Goal: Task Accomplishment & Management: Manage account settings

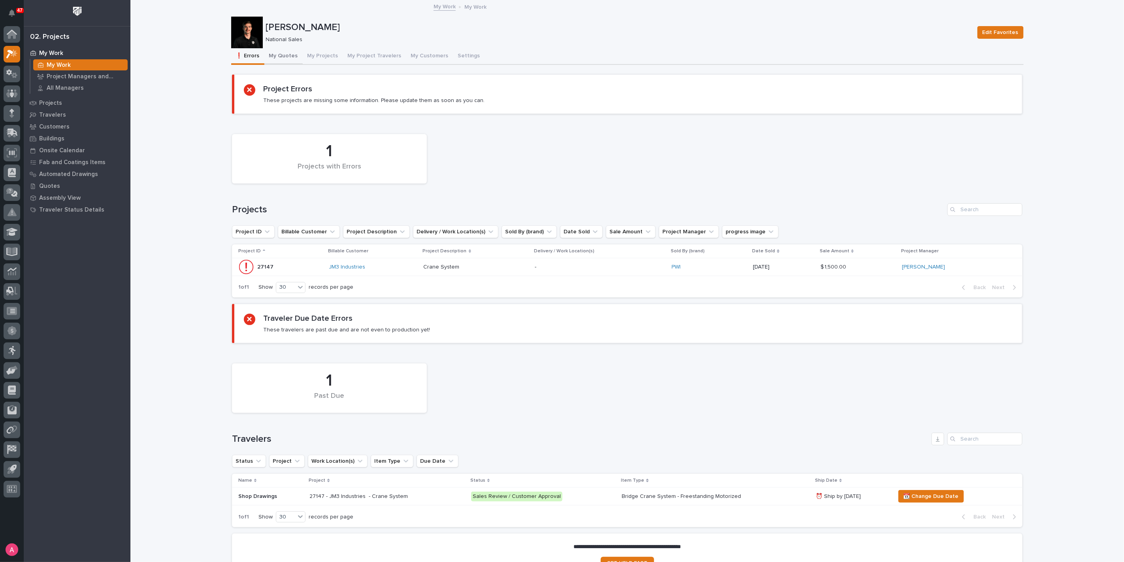
click at [283, 60] on button "My Quotes" at bounding box center [283, 56] width 38 height 17
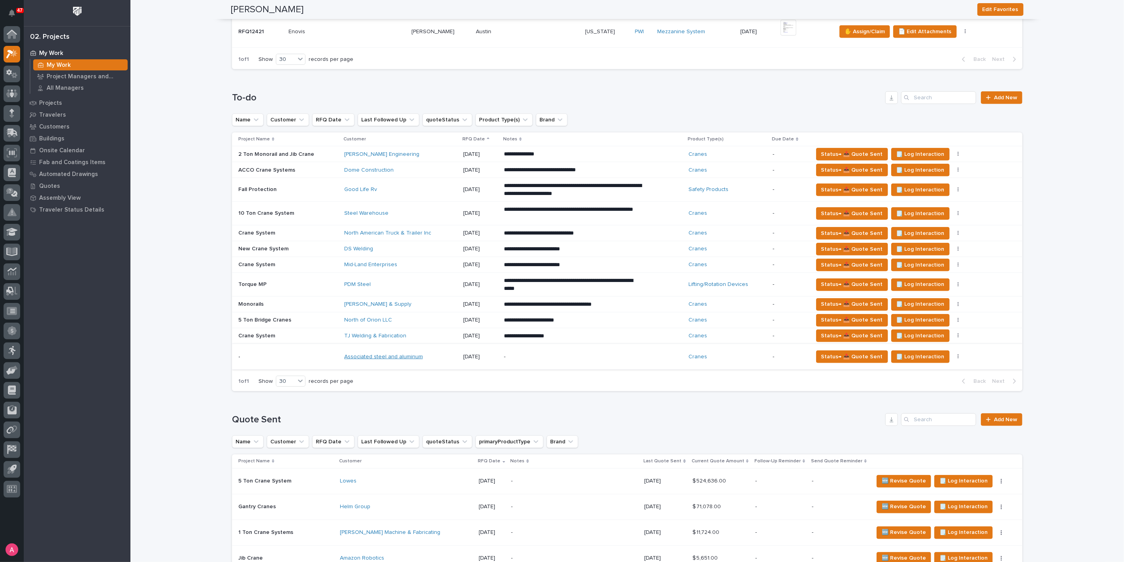
scroll to position [395, 0]
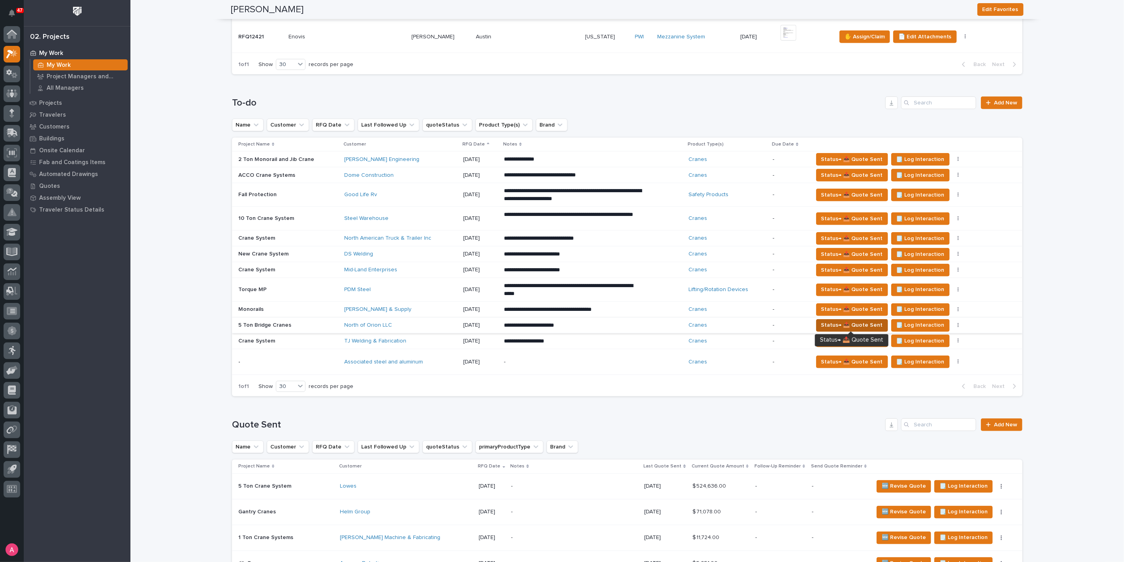
click at [825, 323] on span "Status→ 📤 Quote Sent" at bounding box center [852, 324] width 62 height 9
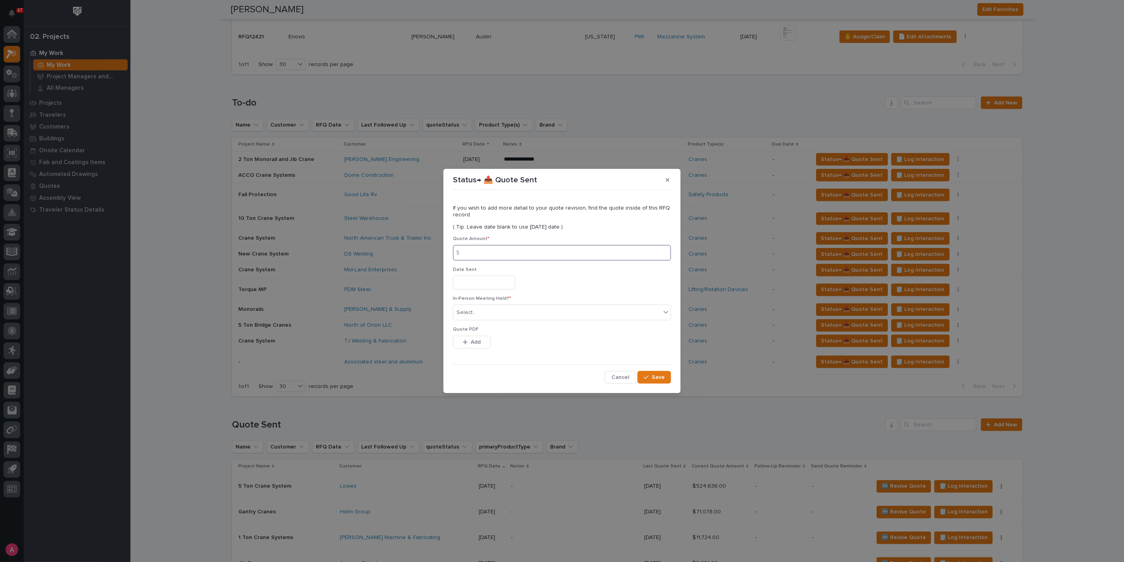
click at [512, 249] on input at bounding box center [562, 253] width 218 height 16
type input "170926"
click at [484, 313] on div "Select..." at bounding box center [557, 312] width 208 height 13
click at [483, 338] on div "No" at bounding box center [561, 341] width 217 height 14
click at [473, 340] on span "Add" at bounding box center [476, 341] width 10 height 7
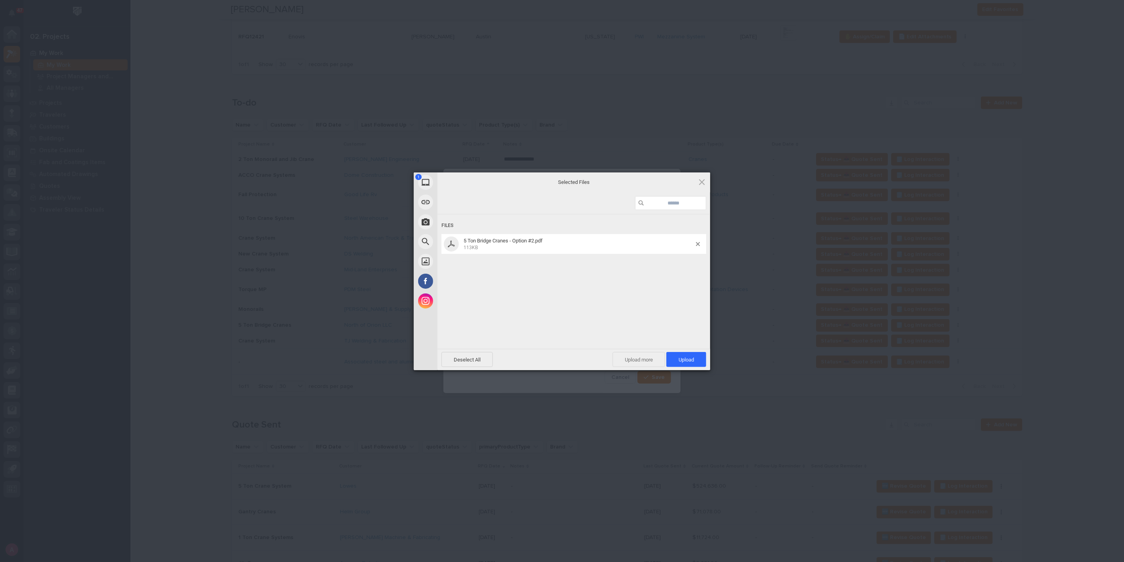
click at [635, 355] on span "Upload more" at bounding box center [639, 359] width 53 height 15
click at [695, 358] on span "Upload 2" at bounding box center [682, 359] width 49 height 15
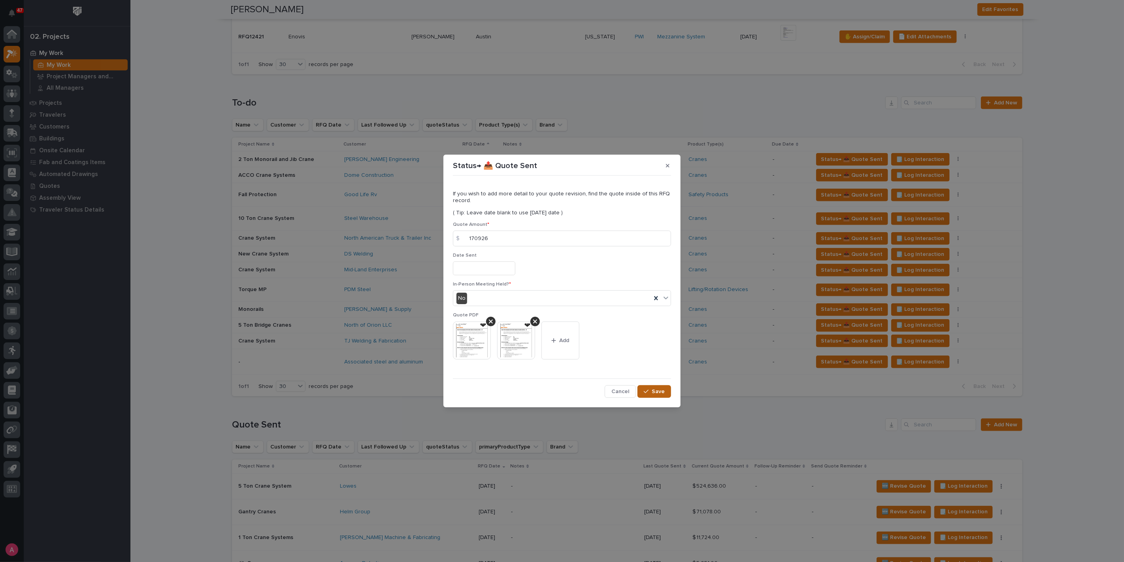
click at [666, 392] on button "Save" at bounding box center [655, 391] width 34 height 13
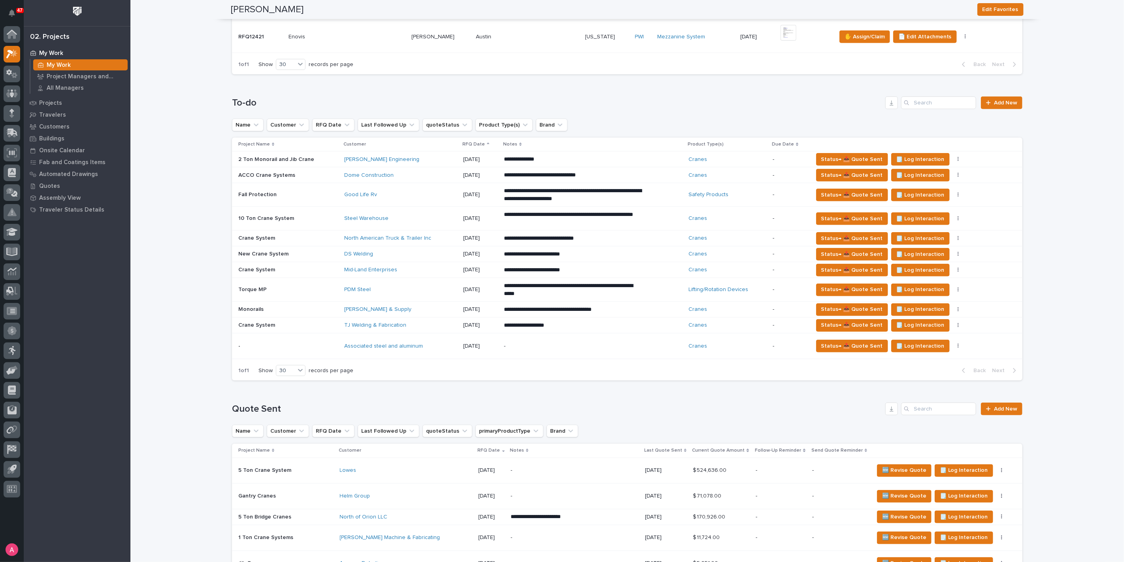
click at [419, 257] on div "DS Welding" at bounding box center [400, 253] width 113 height 13
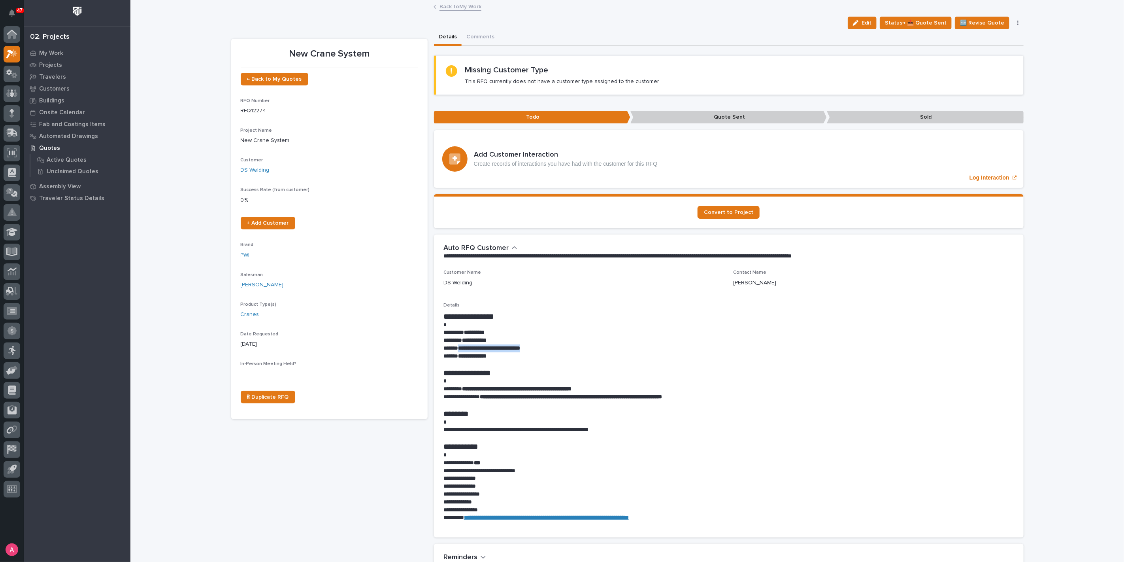
drag, startPoint x: 550, startPoint y: 346, endPoint x: 457, endPoint y: 347, distance: 92.9
click at [457, 347] on p "**********" at bounding box center [729, 348] width 571 height 8
copy strong "**********"
click at [453, 8] on link "Back to My Work" at bounding box center [461, 6] width 42 height 9
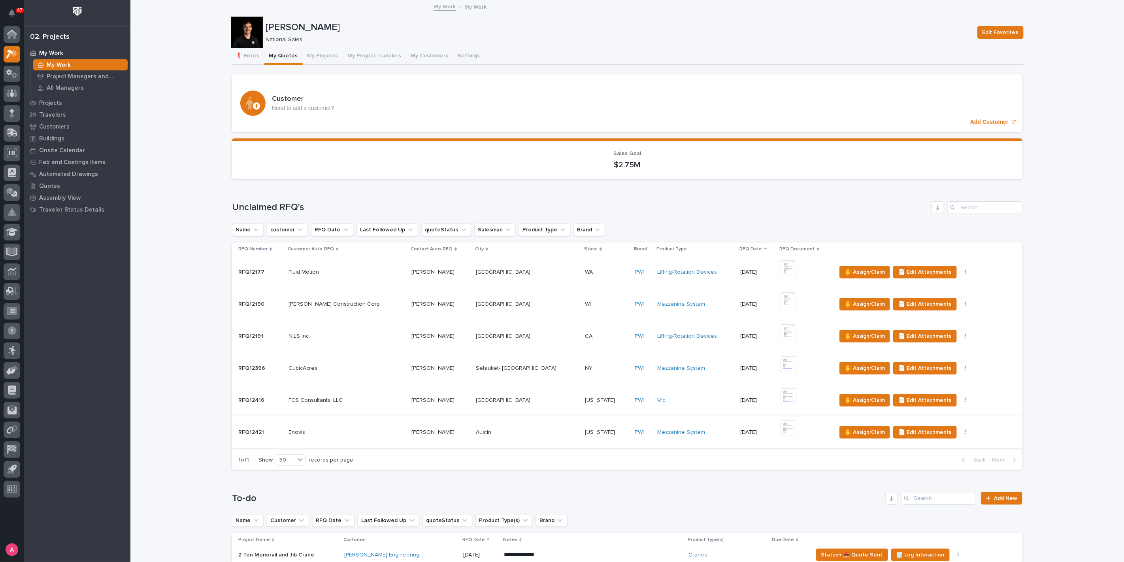
scroll to position [263, 0]
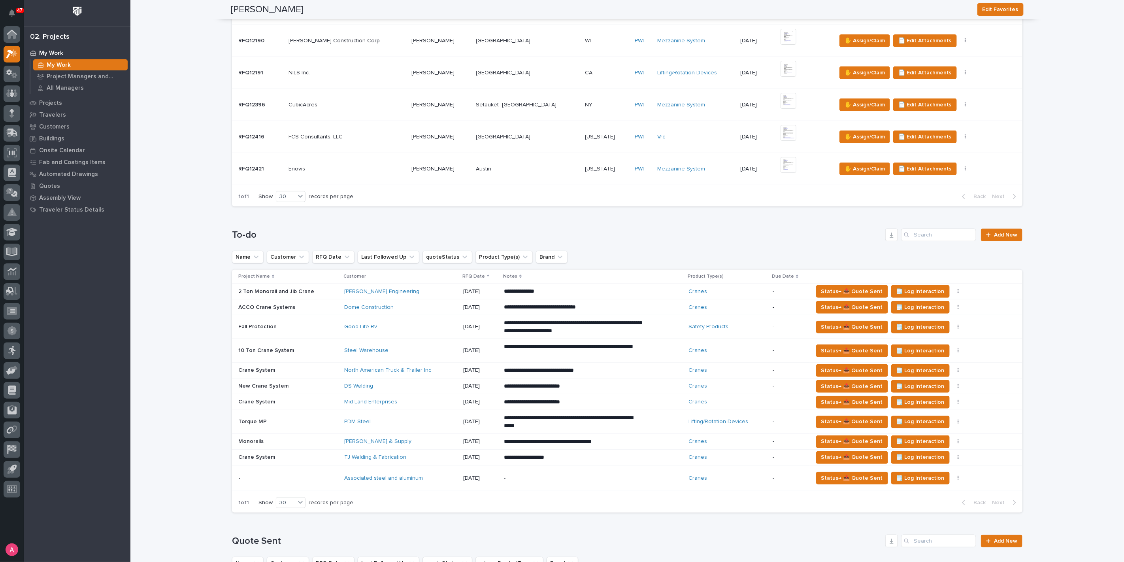
click at [597, 400] on p "**********" at bounding box center [573, 402] width 138 height 8
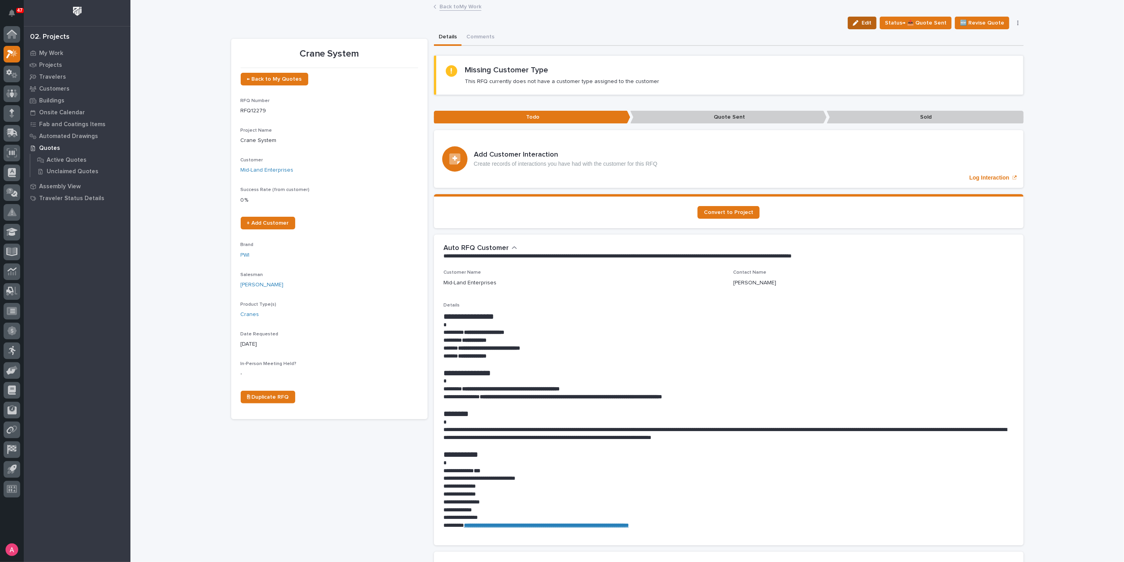
click at [859, 19] on button "Edit" at bounding box center [862, 23] width 29 height 13
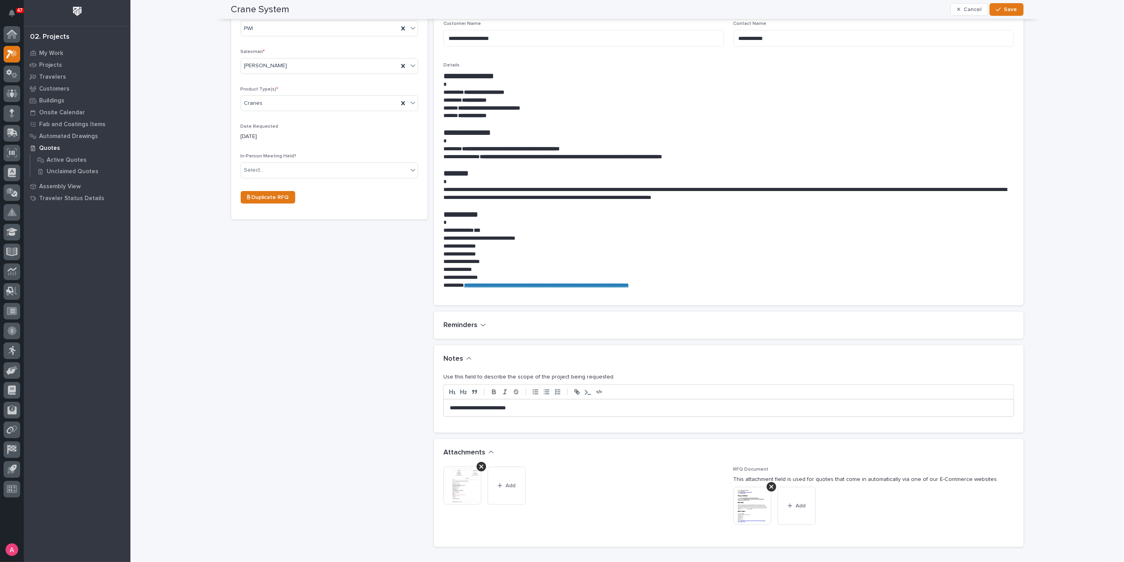
scroll to position [307, 0]
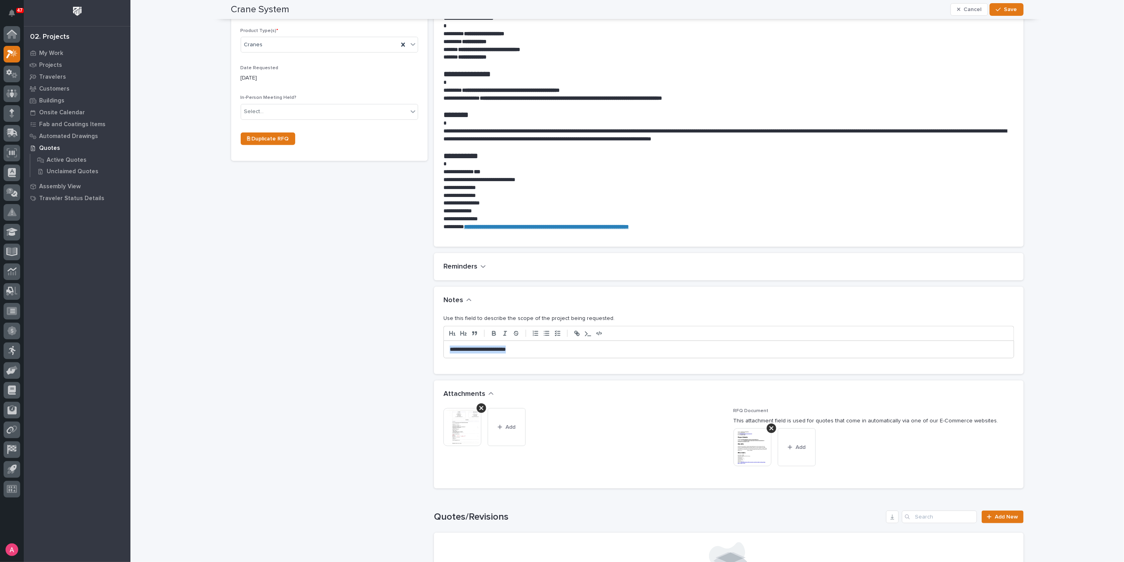
drag, startPoint x: 547, startPoint y: 351, endPoint x: 409, endPoint y: 351, distance: 138.0
click at [409, 351] on div "Crane System ← Back to My Quotes RFQ Number RFQ12279 Project Name * Crane Syste…" at bounding box center [627, 241] width 793 height 1038
click at [1011, 5] on button "Save" at bounding box center [1007, 9] width 34 height 13
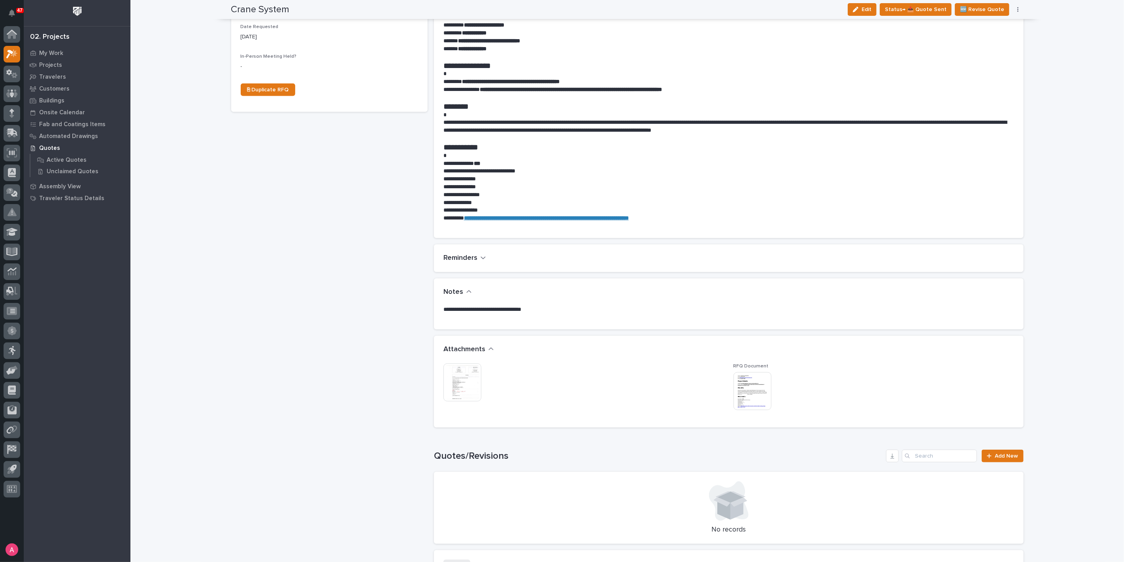
scroll to position [277, 0]
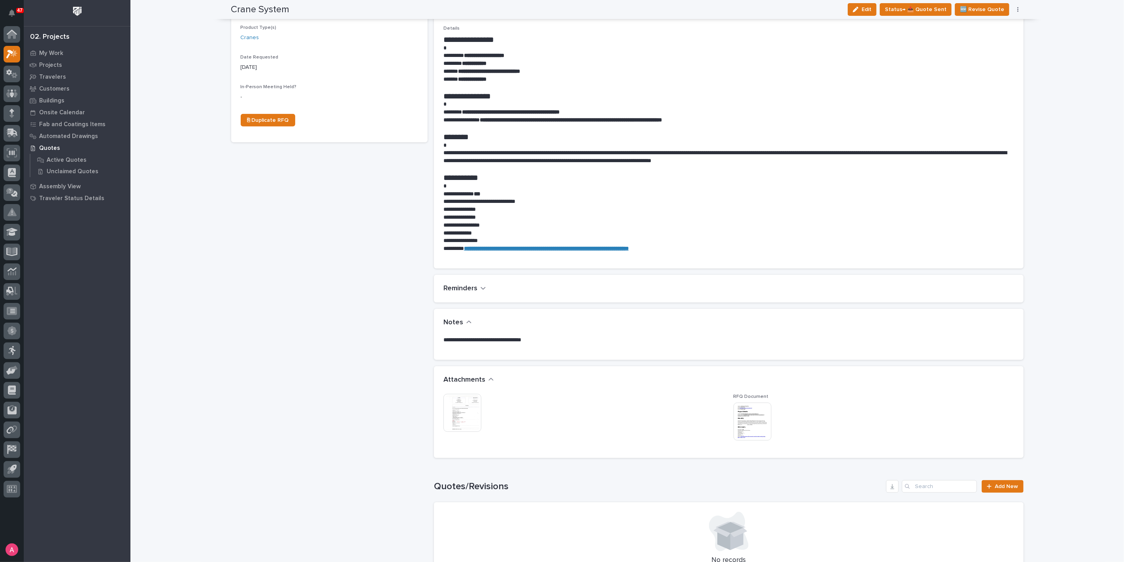
click at [210, 285] on div "Loading... Saving… Loading... Saving… Crane System Edit Status→ 📤 Quote Sent 🆕 …" at bounding box center [627, 246] width 994 height 1045
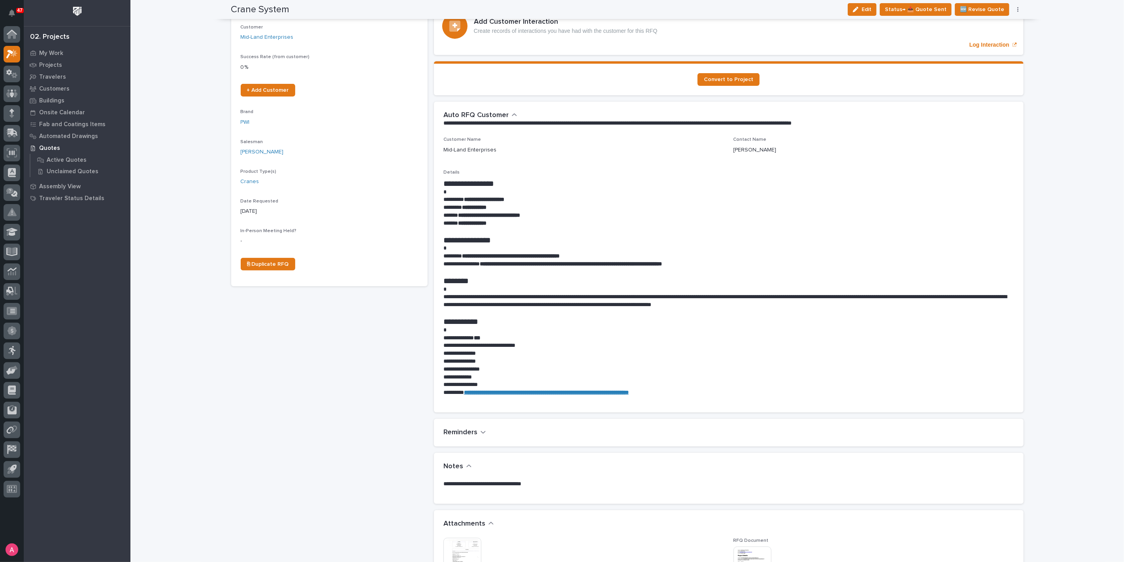
scroll to position [0, 0]
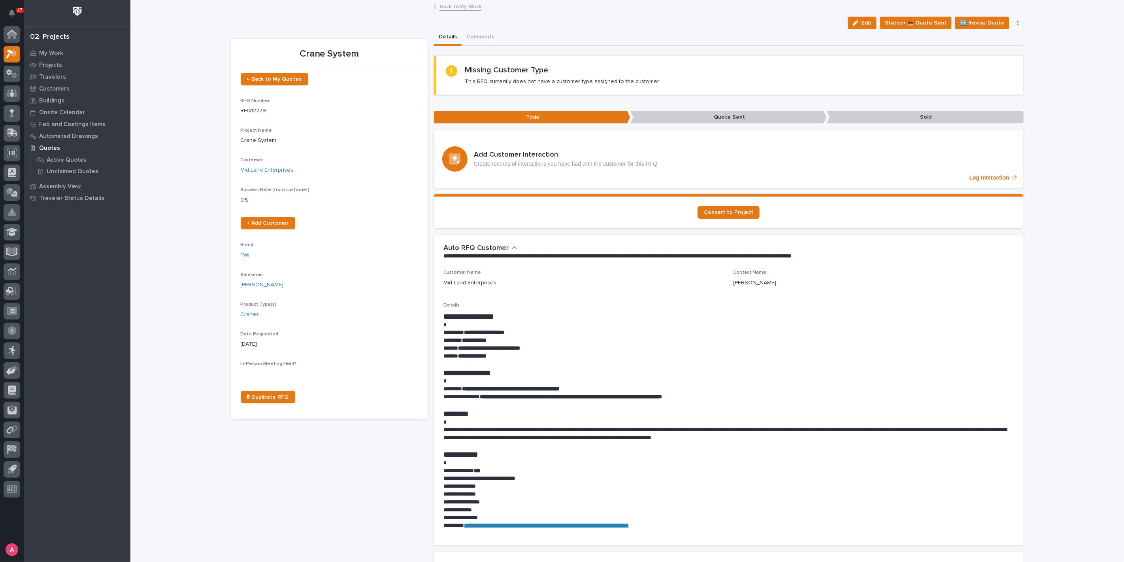
click at [453, 6] on link "Back to My Work" at bounding box center [461, 6] width 42 height 9
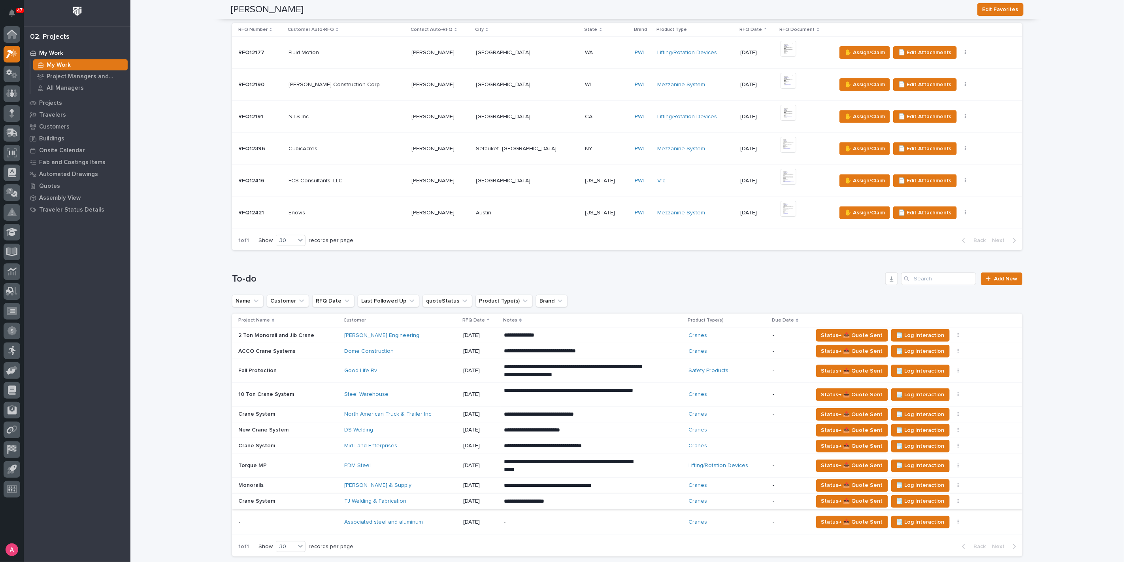
scroll to position [351, 0]
